Goal: Transaction & Acquisition: Purchase product/service

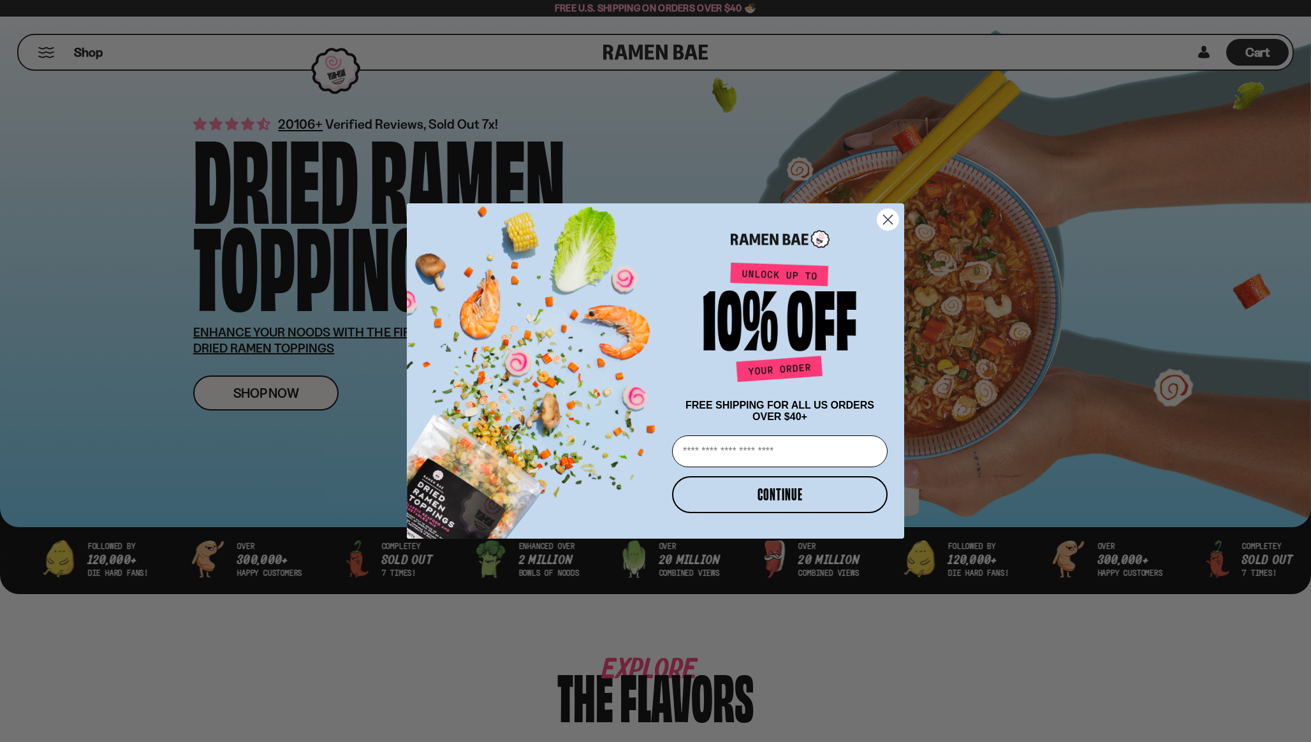
click at [892, 210] on circle "Close dialog" at bounding box center [887, 219] width 21 height 21
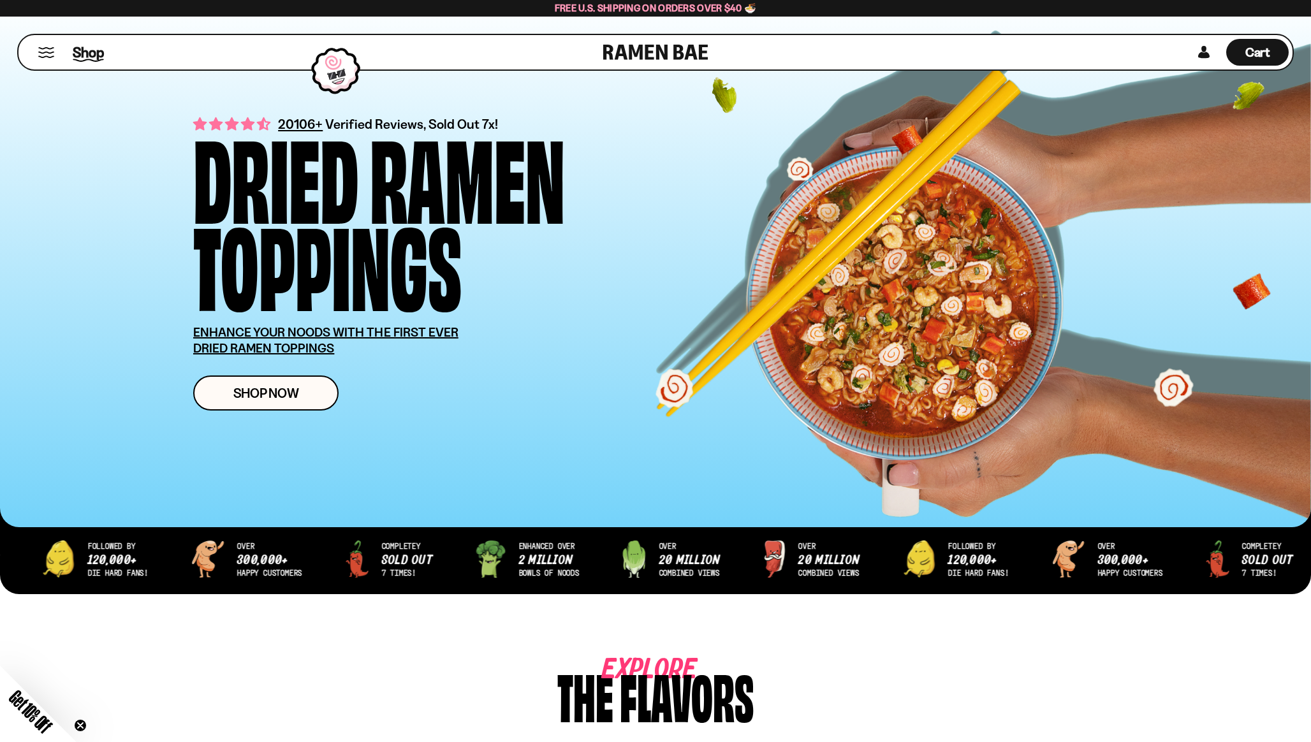
click at [75, 55] on span "Shop" at bounding box center [88, 52] width 31 height 19
